Goal: Information Seeking & Learning: Compare options

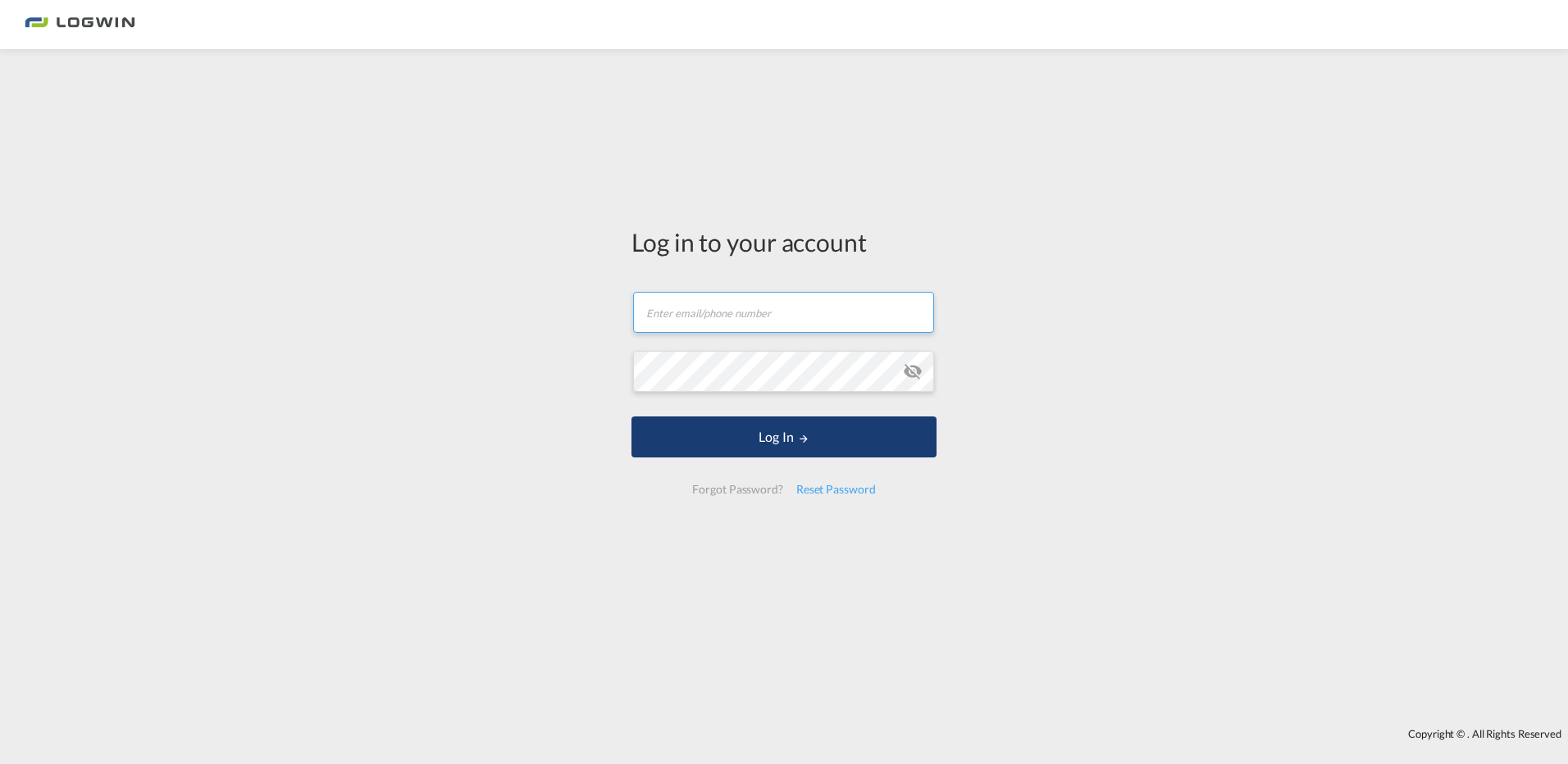
type input "[EMAIL_ADDRESS][PERSON_NAME][DOMAIN_NAME]"
click at [792, 429] on button "Log In" at bounding box center [784, 436] width 305 height 41
